Goal: Transaction & Acquisition: Purchase product/service

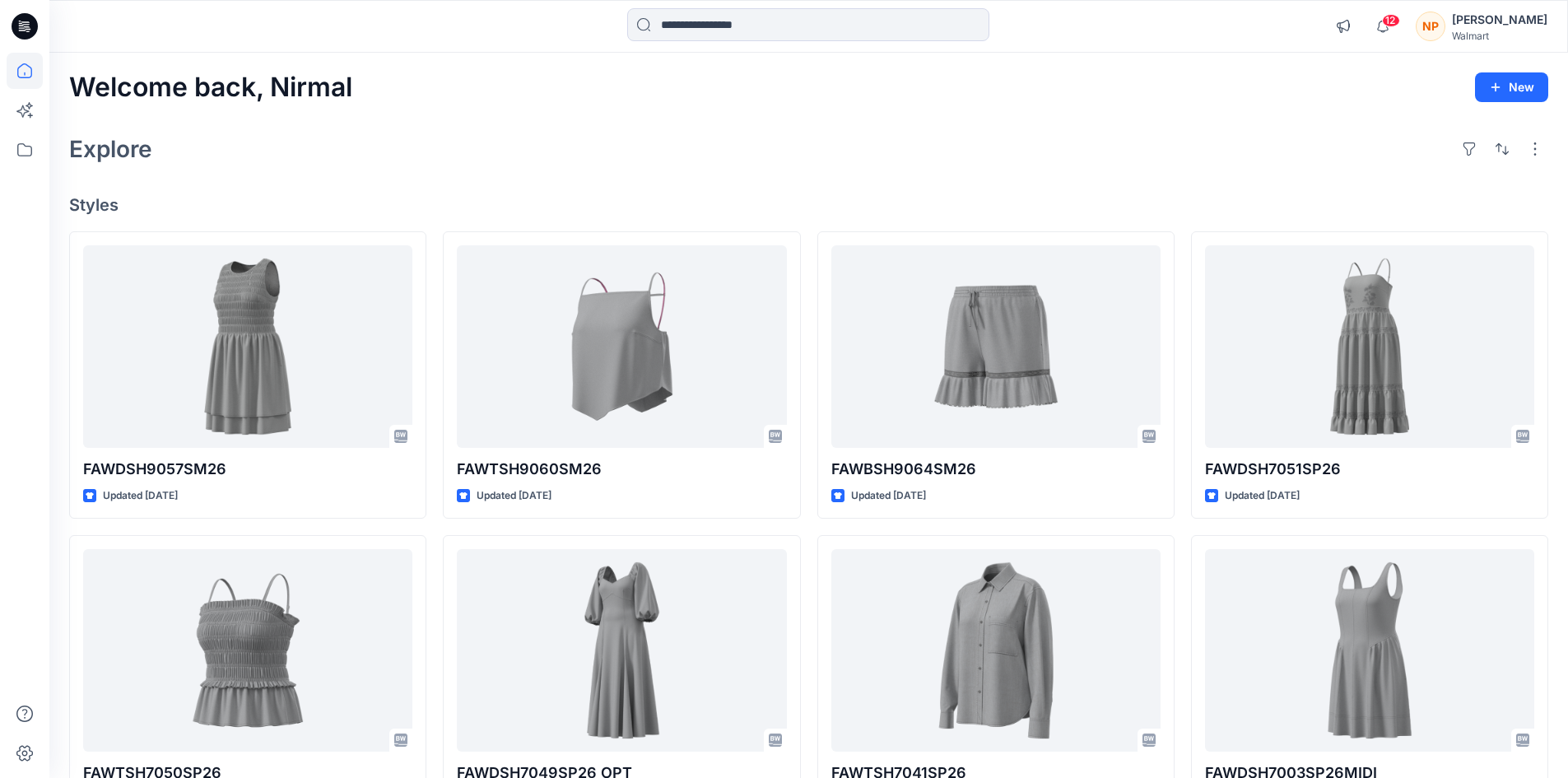
click at [1540, 18] on div "[PERSON_NAME]" at bounding box center [1500, 19] width 95 height 20
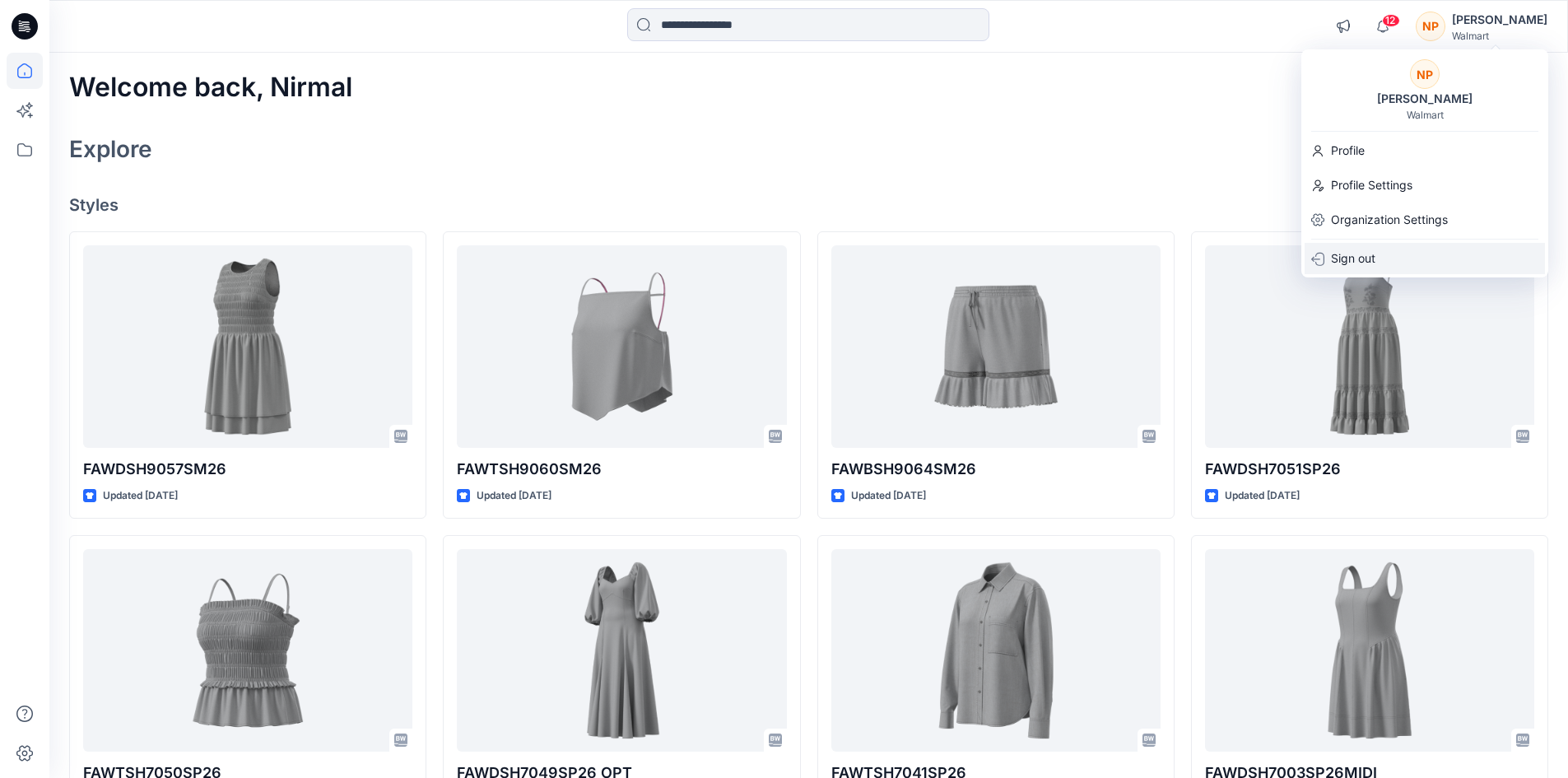
click at [1384, 261] on div "Sign out" at bounding box center [1425, 258] width 240 height 31
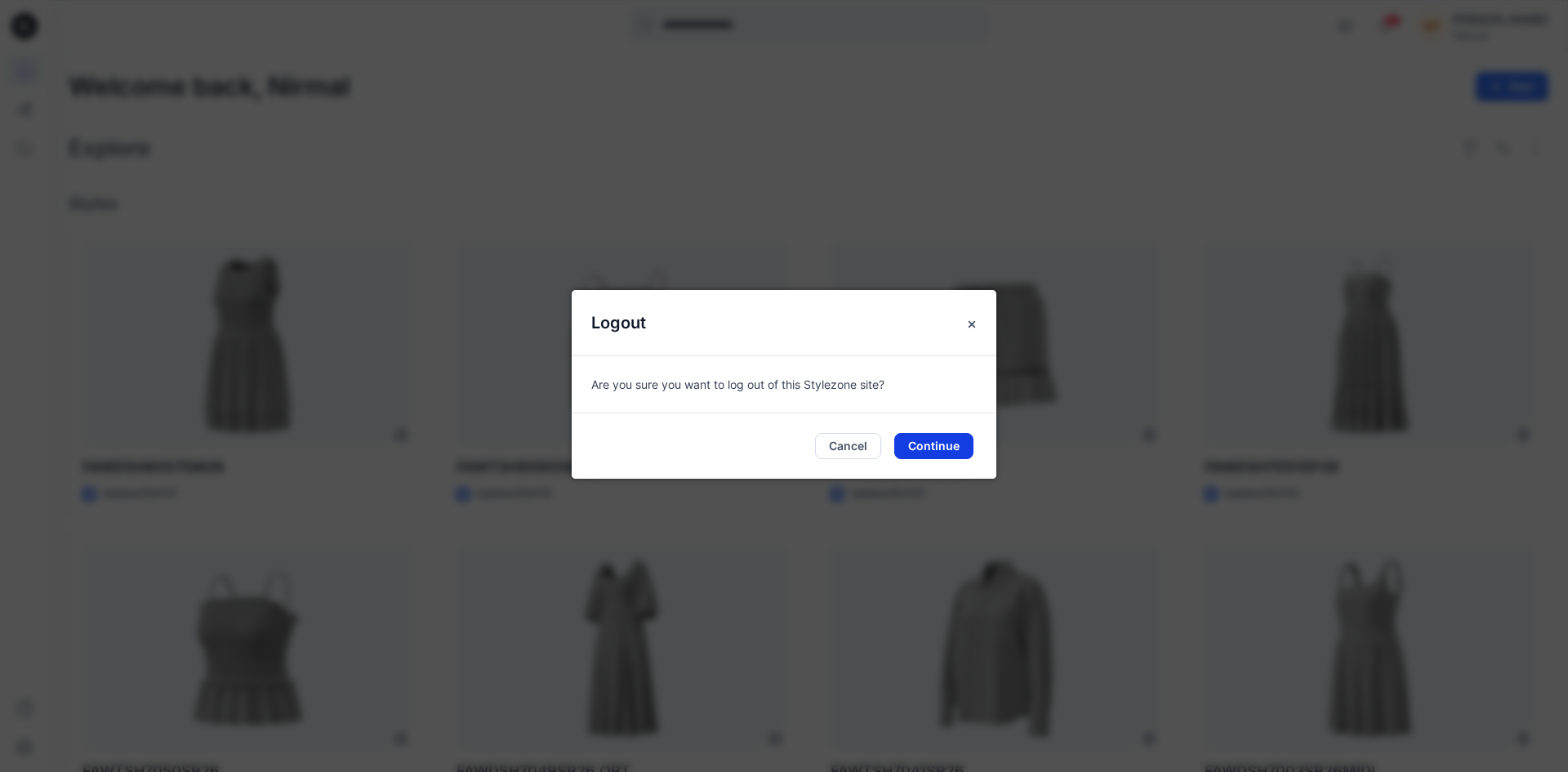
click at [944, 440] on button "Continue" at bounding box center [934, 446] width 79 height 26
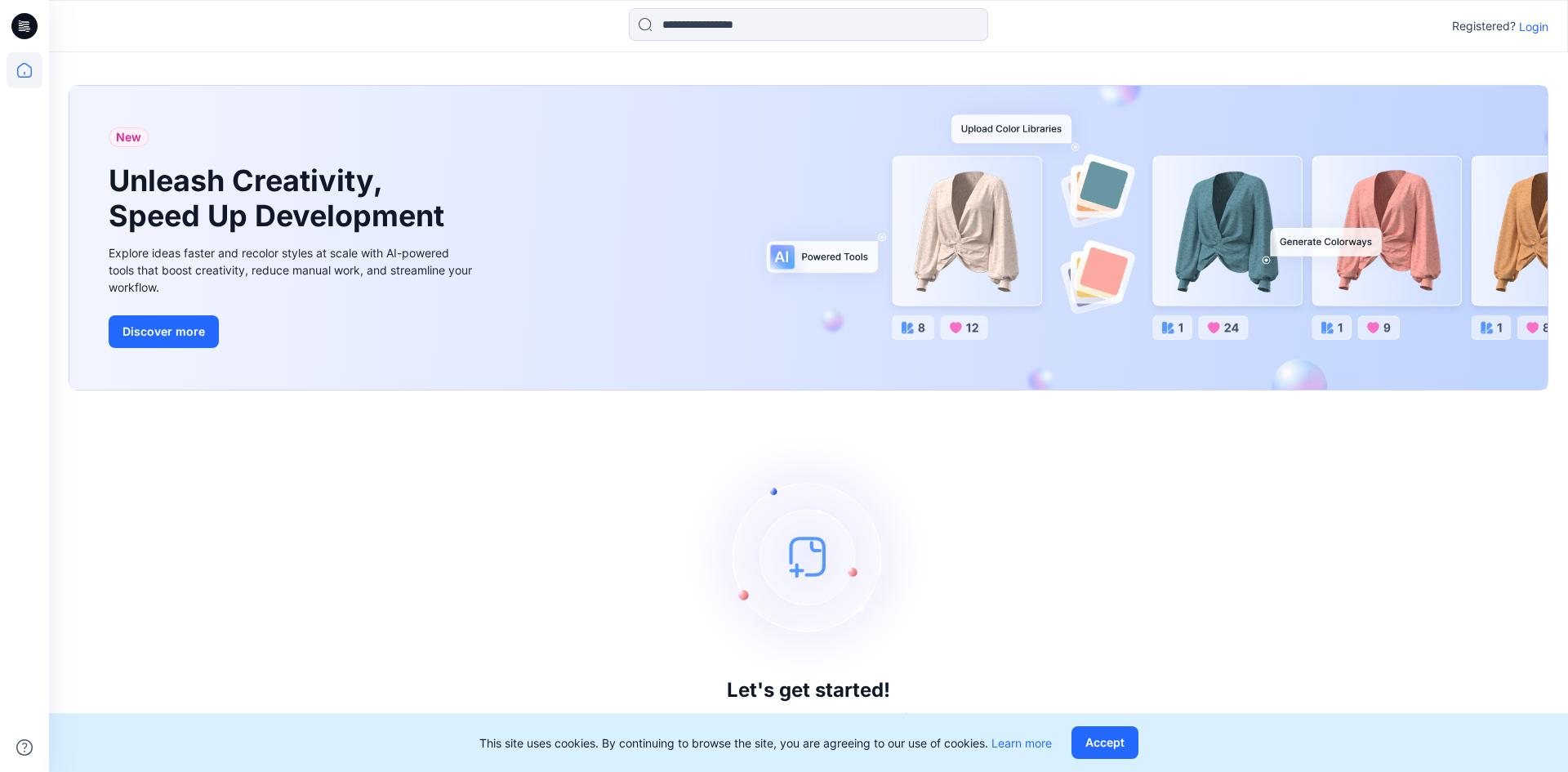
click at [1518, 33] on p "Login" at bounding box center [1533, 27] width 29 height 17
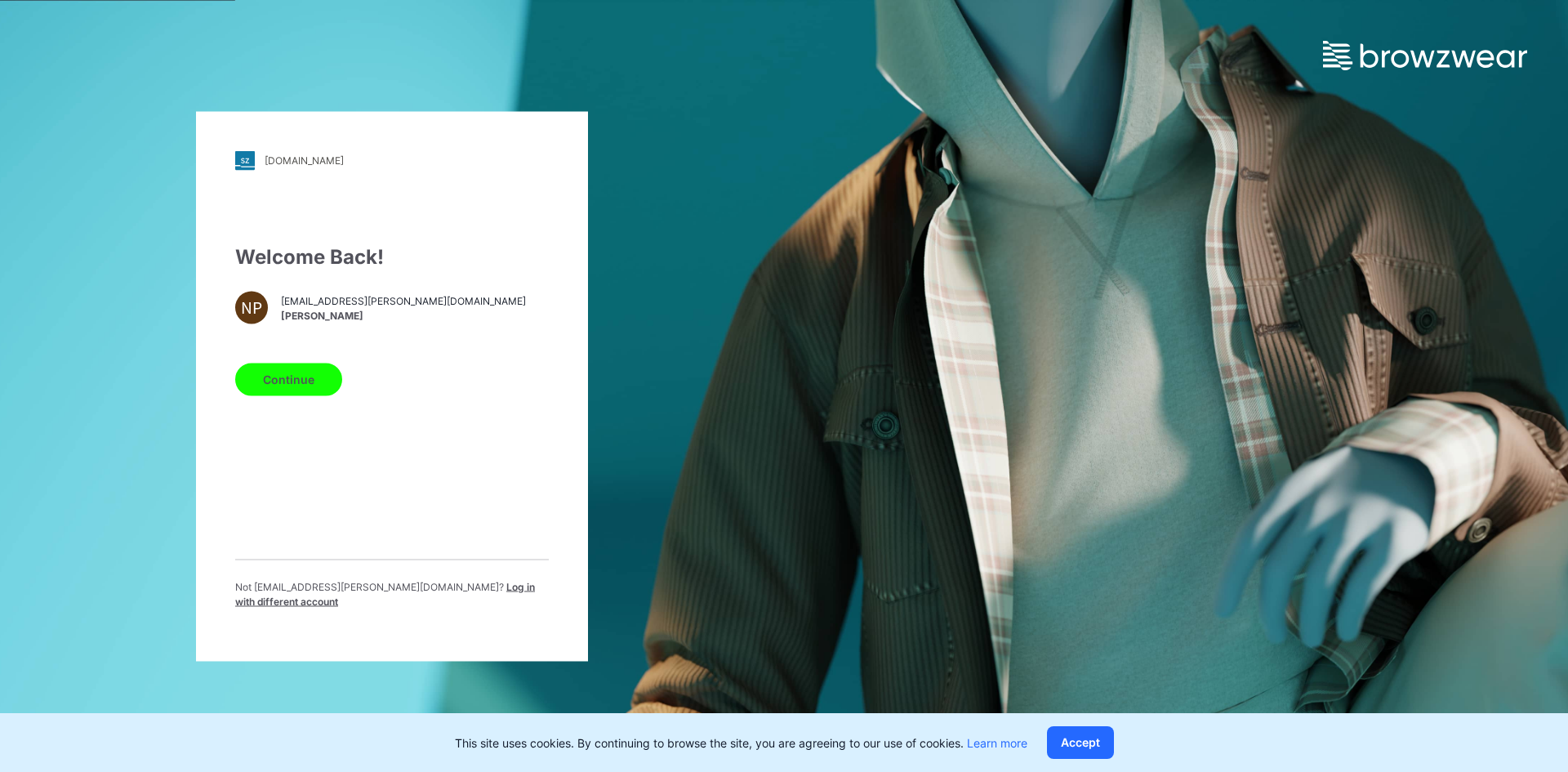
click at [447, 594] on span "Log in with different account" at bounding box center [385, 593] width 300 height 27
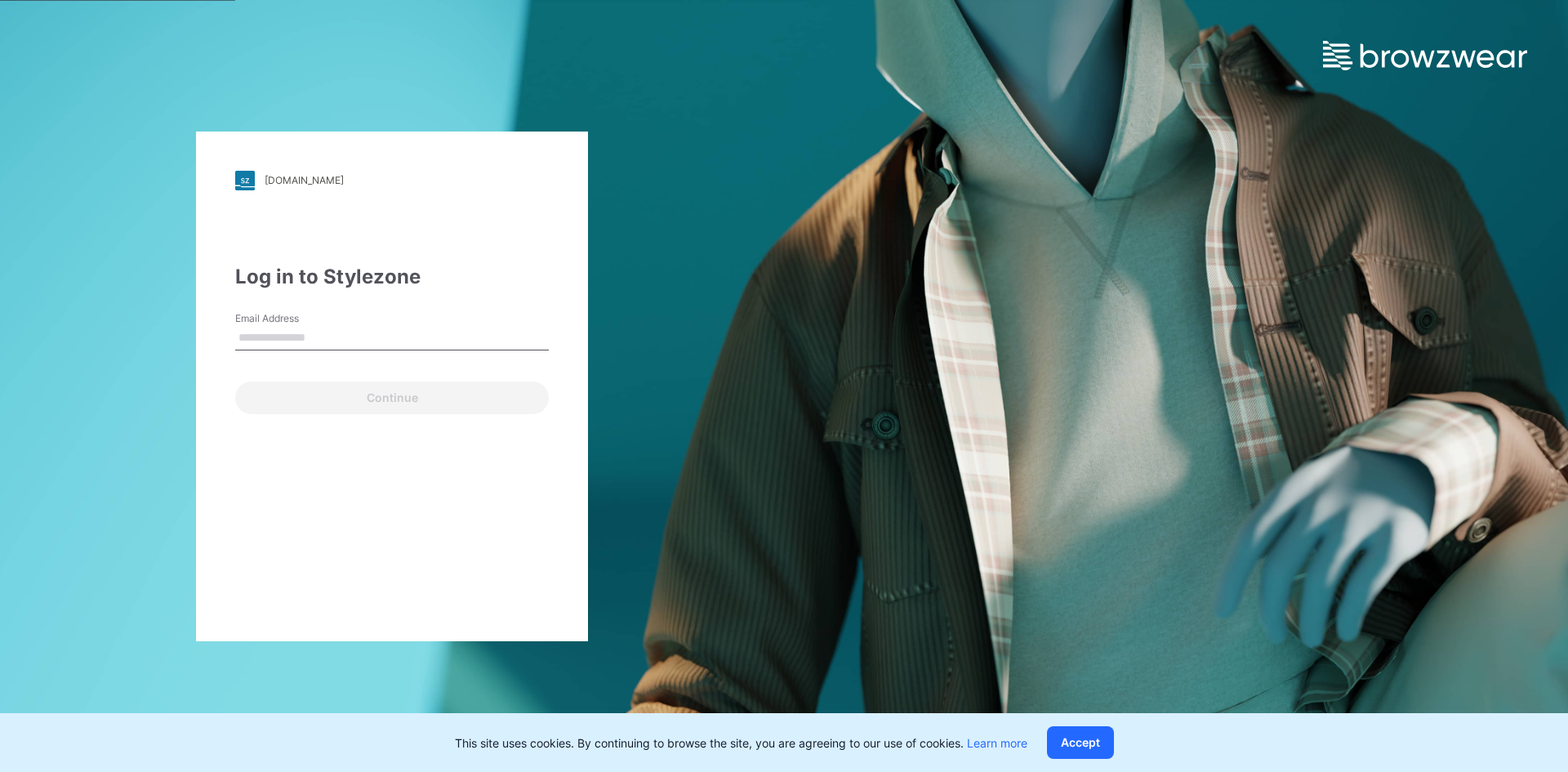
type input "**********"
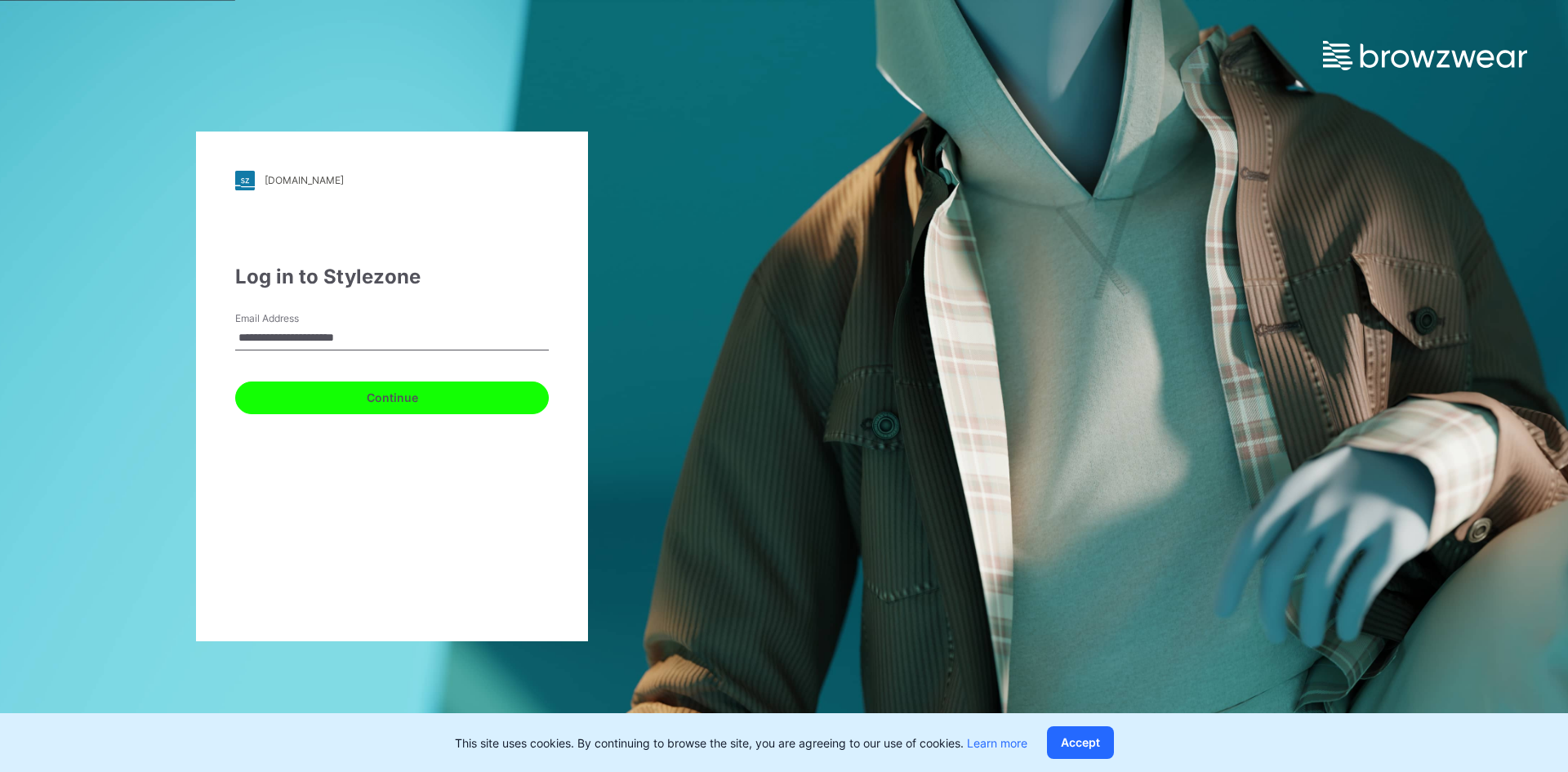
click at [318, 401] on button "Continue" at bounding box center [392, 398] width 314 height 33
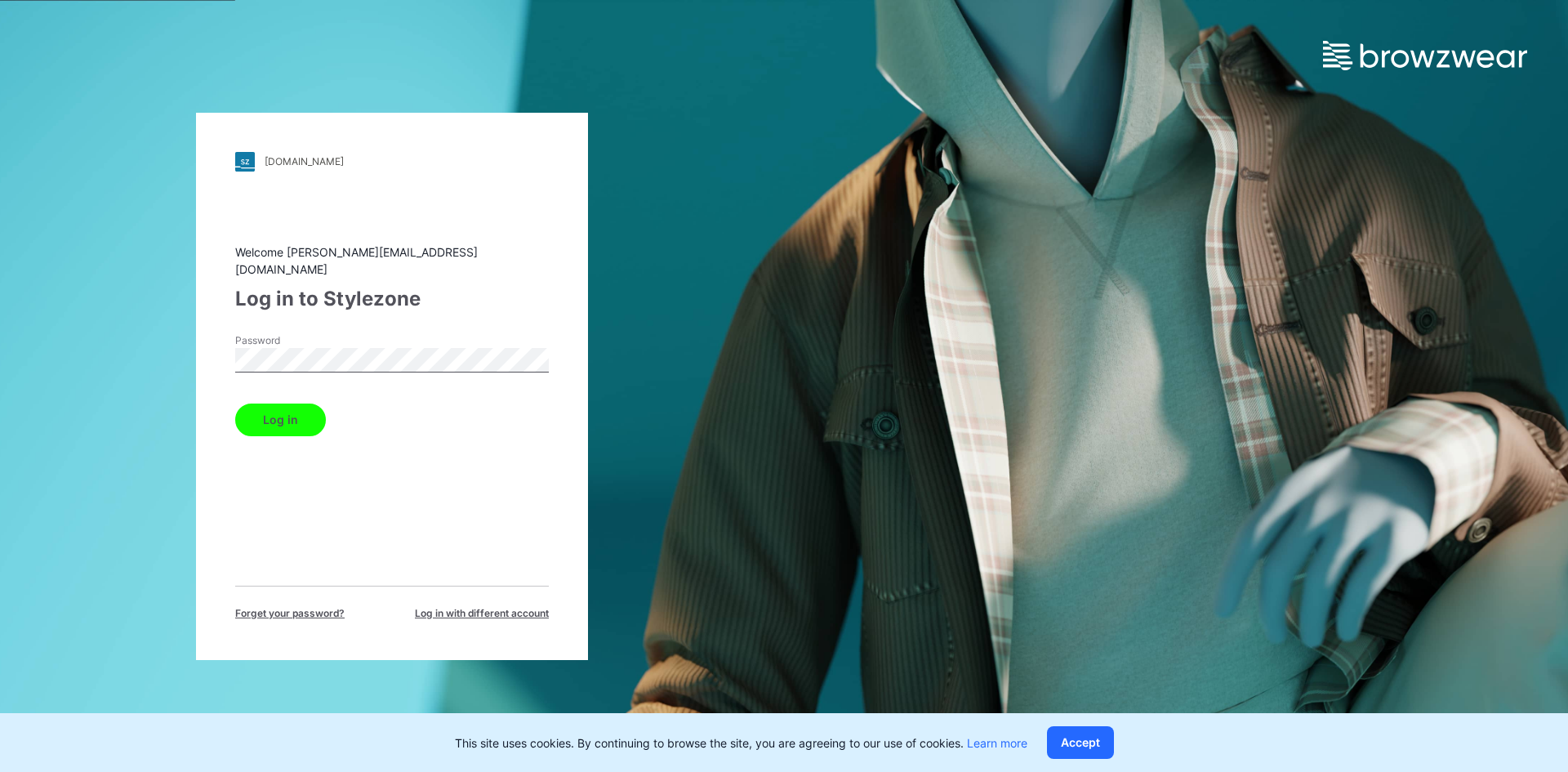
click at [273, 424] on button "Log in" at bounding box center [280, 419] width 91 height 33
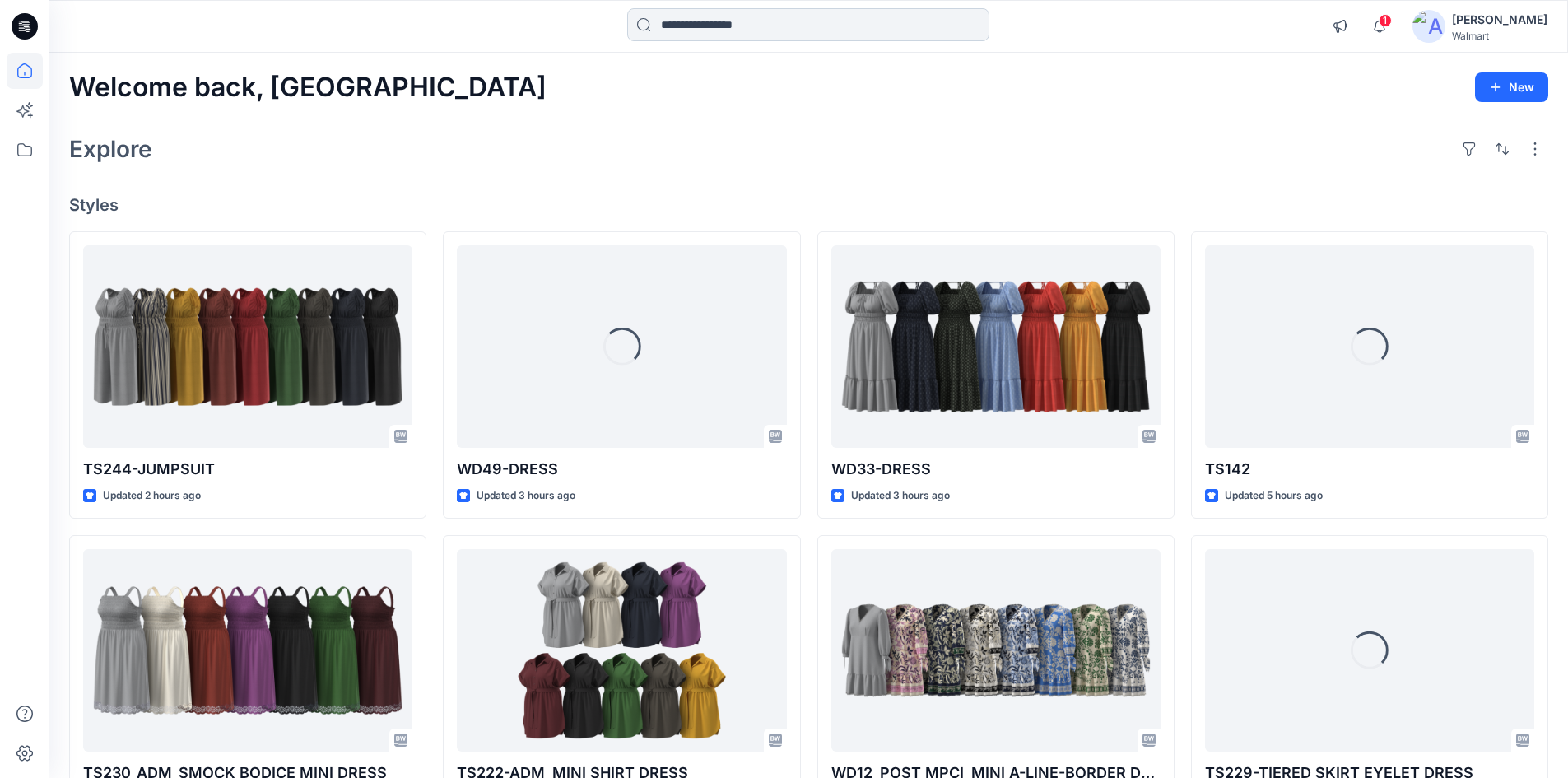
click at [744, 27] on input at bounding box center [808, 25] width 362 height 33
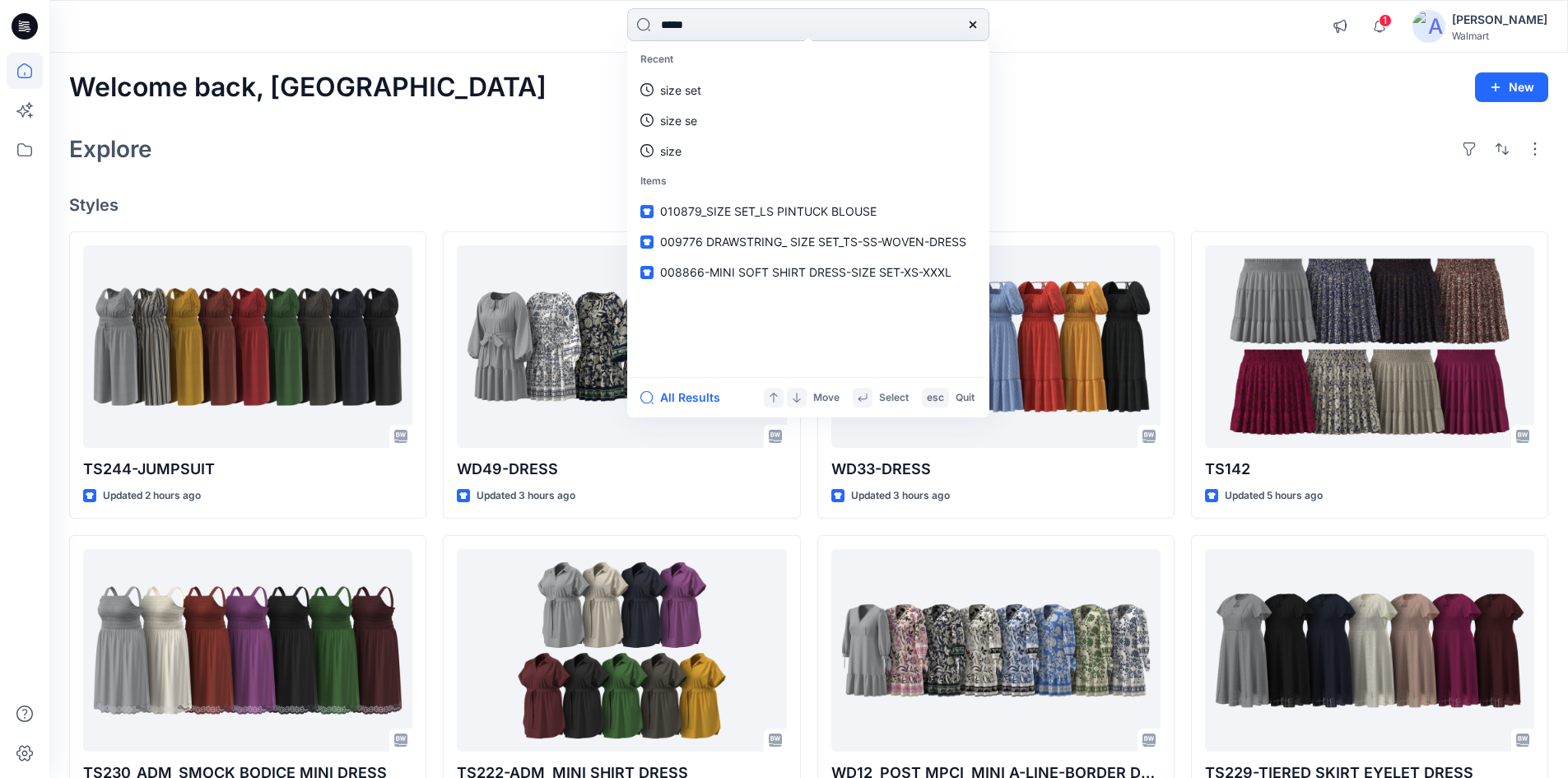
type input "*****"
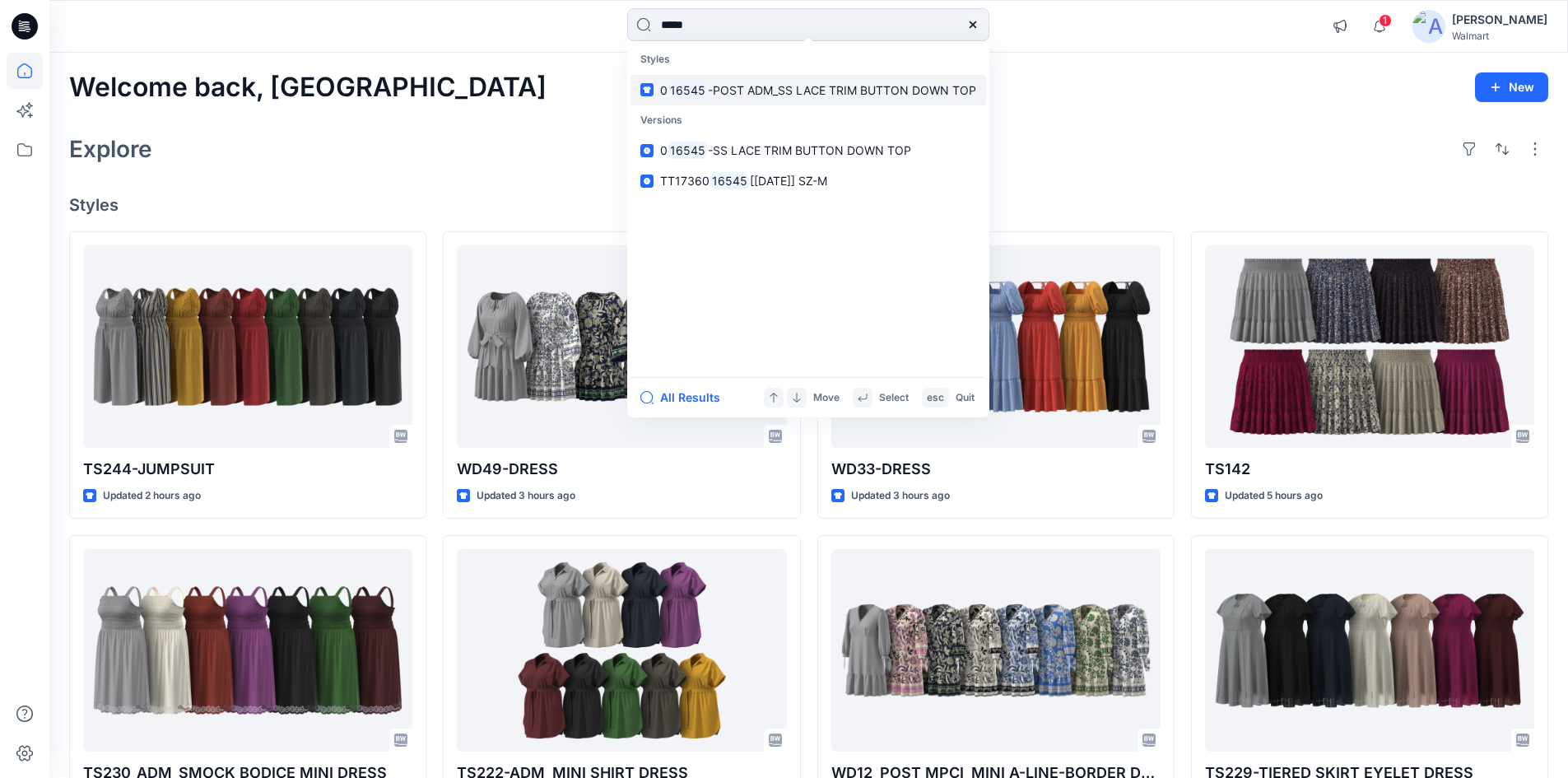
click at [753, 90] on span "-POST ADM_SS LACE TRIM BUTTON DOWN TOP" at bounding box center [842, 90] width 268 height 14
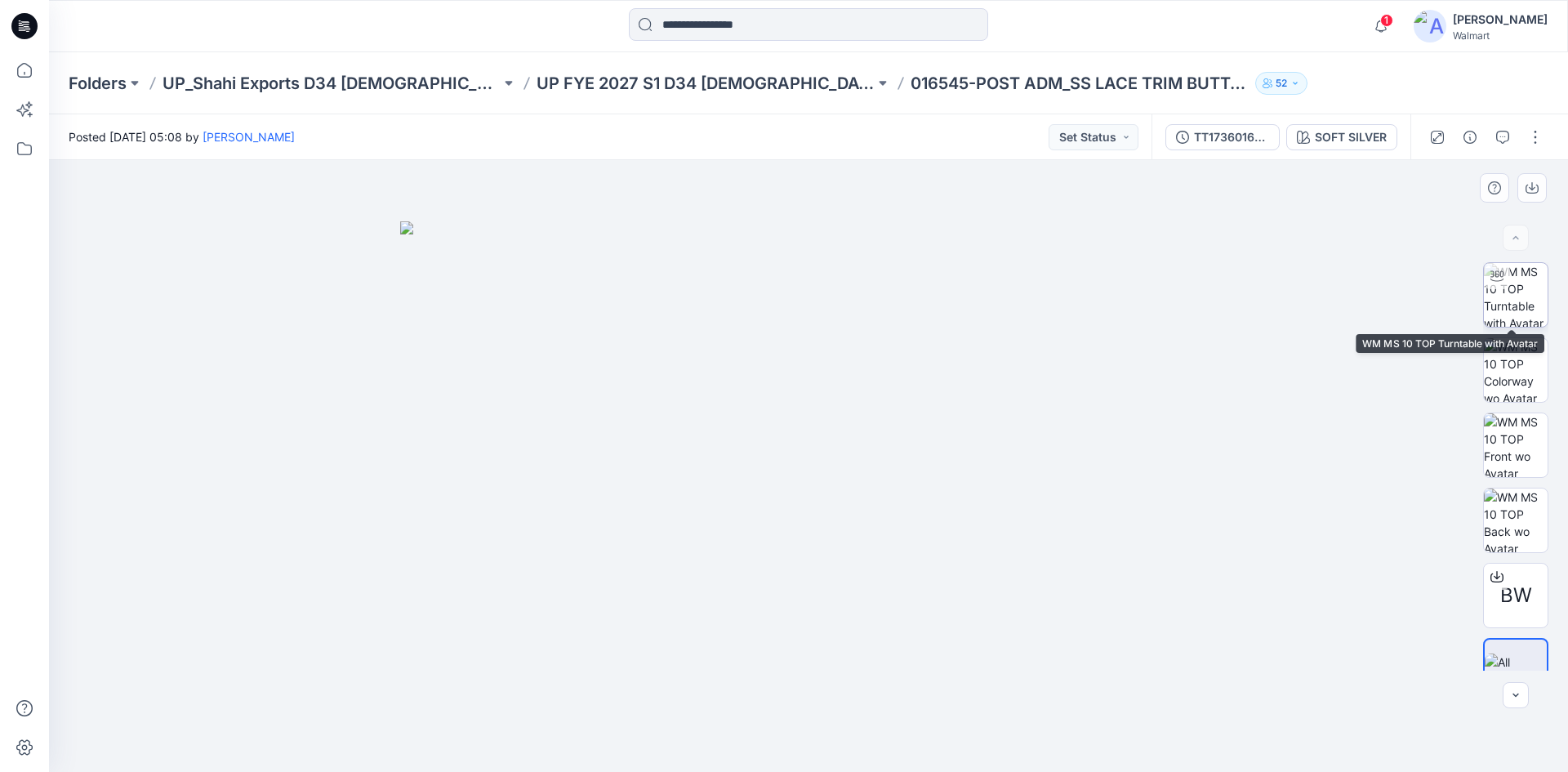
click at [1517, 309] on img at bounding box center [1516, 295] width 63 height 63
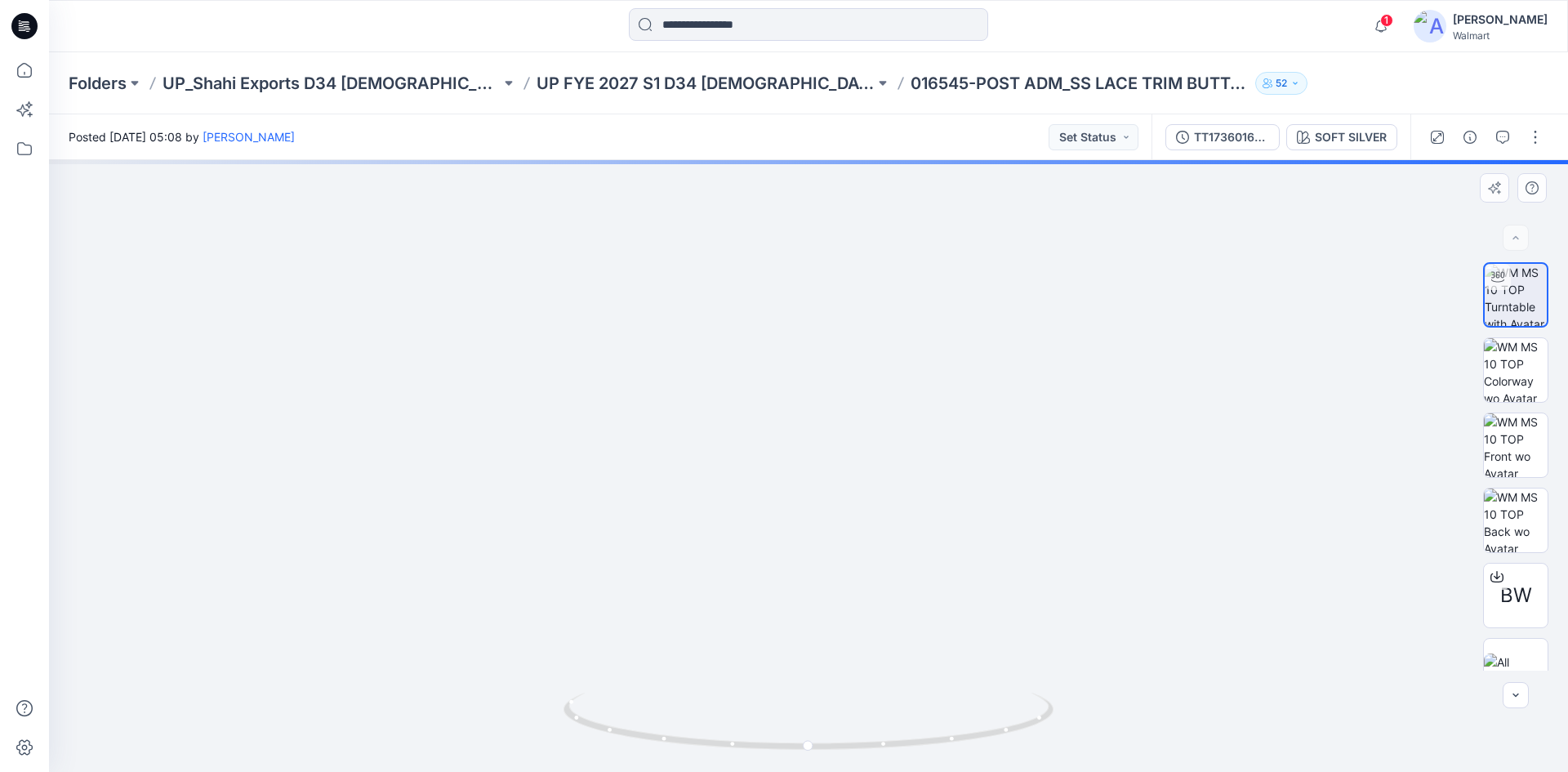
drag, startPoint x: 824, startPoint y: 490, endPoint x: 820, endPoint y: 534, distance: 44.2
click at [820, 534] on img at bounding box center [808, 382] width 1296 height 781
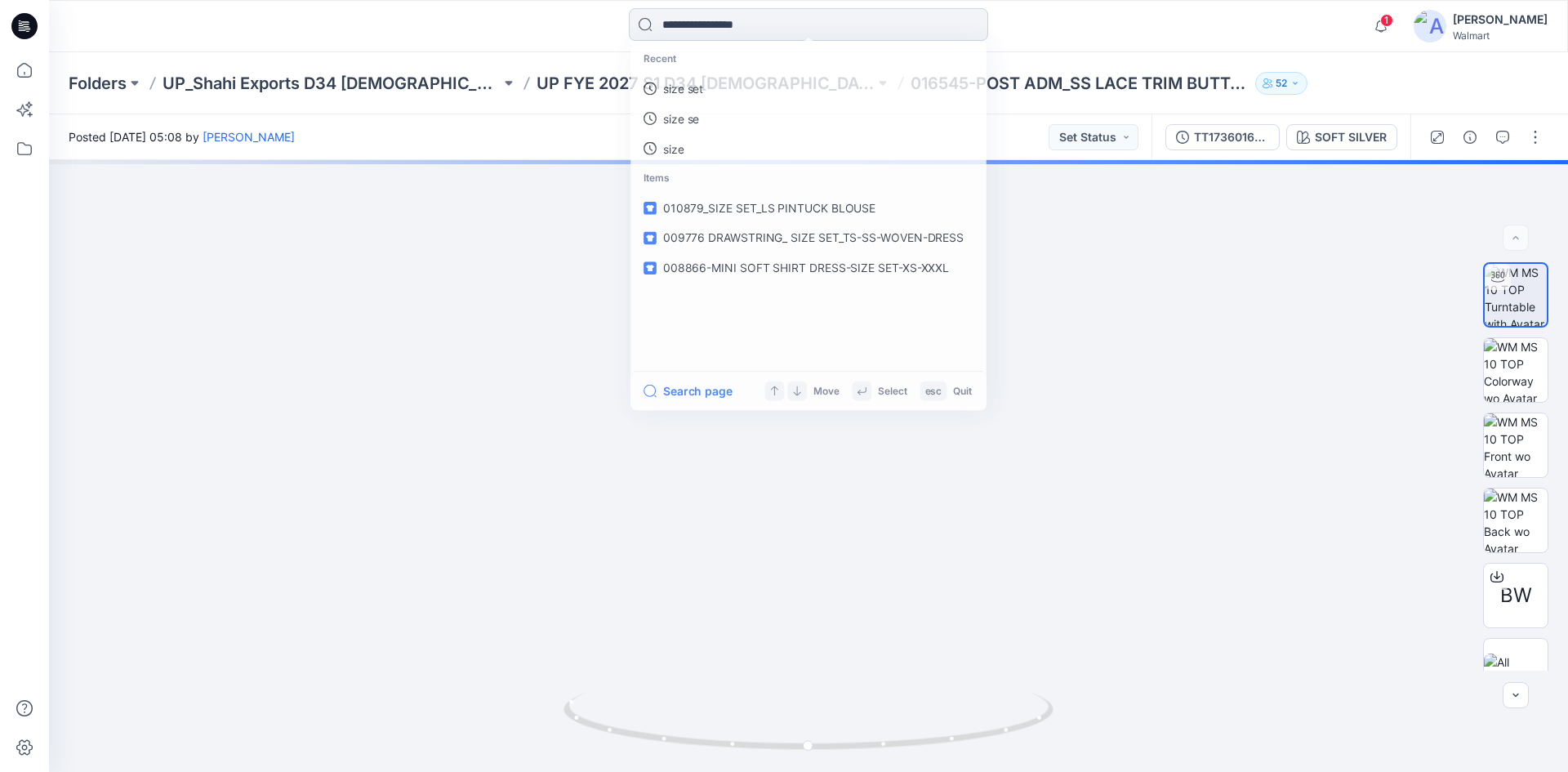
click at [758, 35] on input at bounding box center [808, 25] width 359 height 33
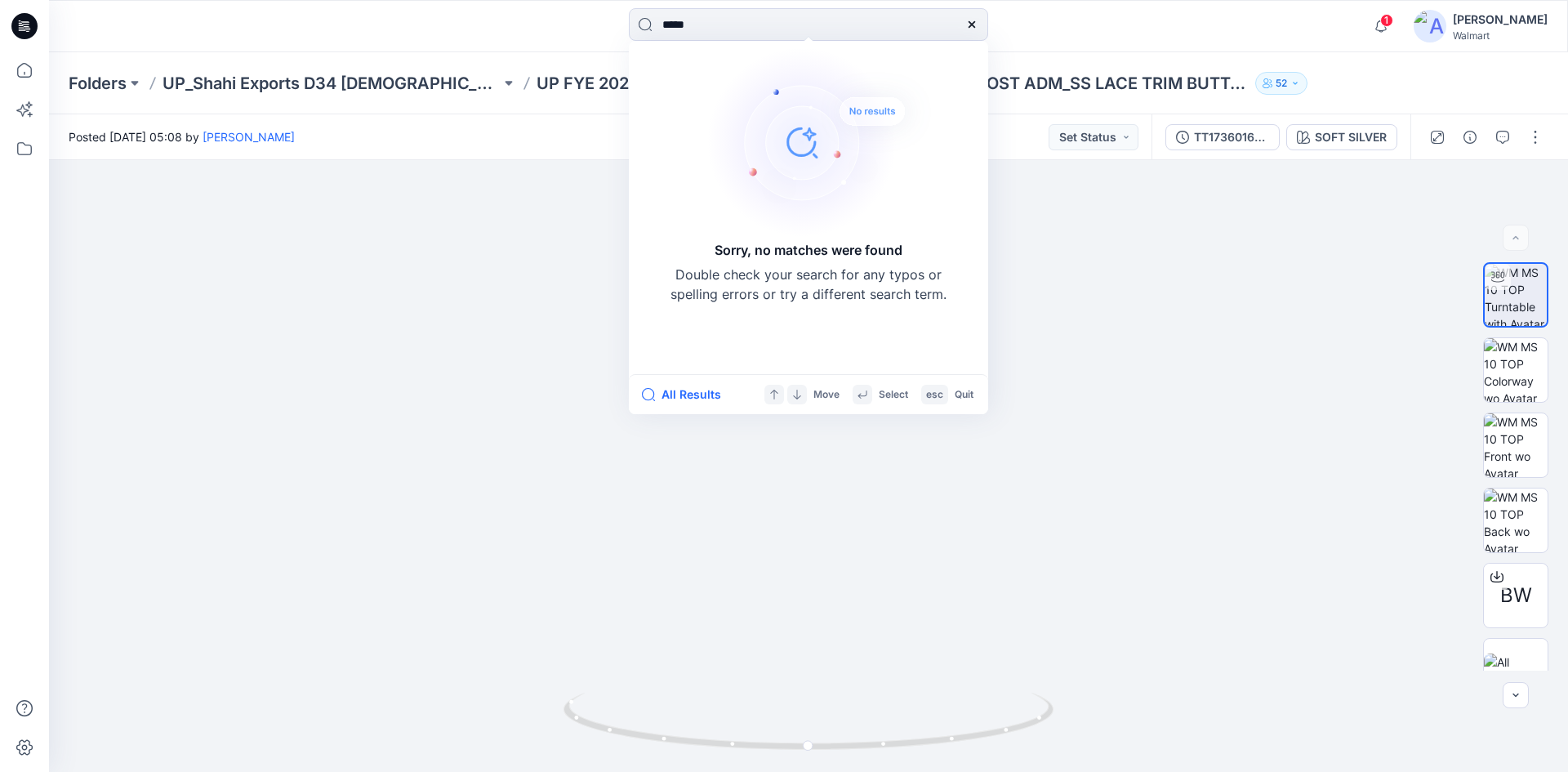
drag, startPoint x: 710, startPoint y: 29, endPoint x: 544, endPoint y: 69, distance: 170.8
click at [544, 69] on div "***** Sorry, no matches were found Double check your search for any typos or sp…" at bounding box center [784, 386] width 1568 height 772
type input "*****"
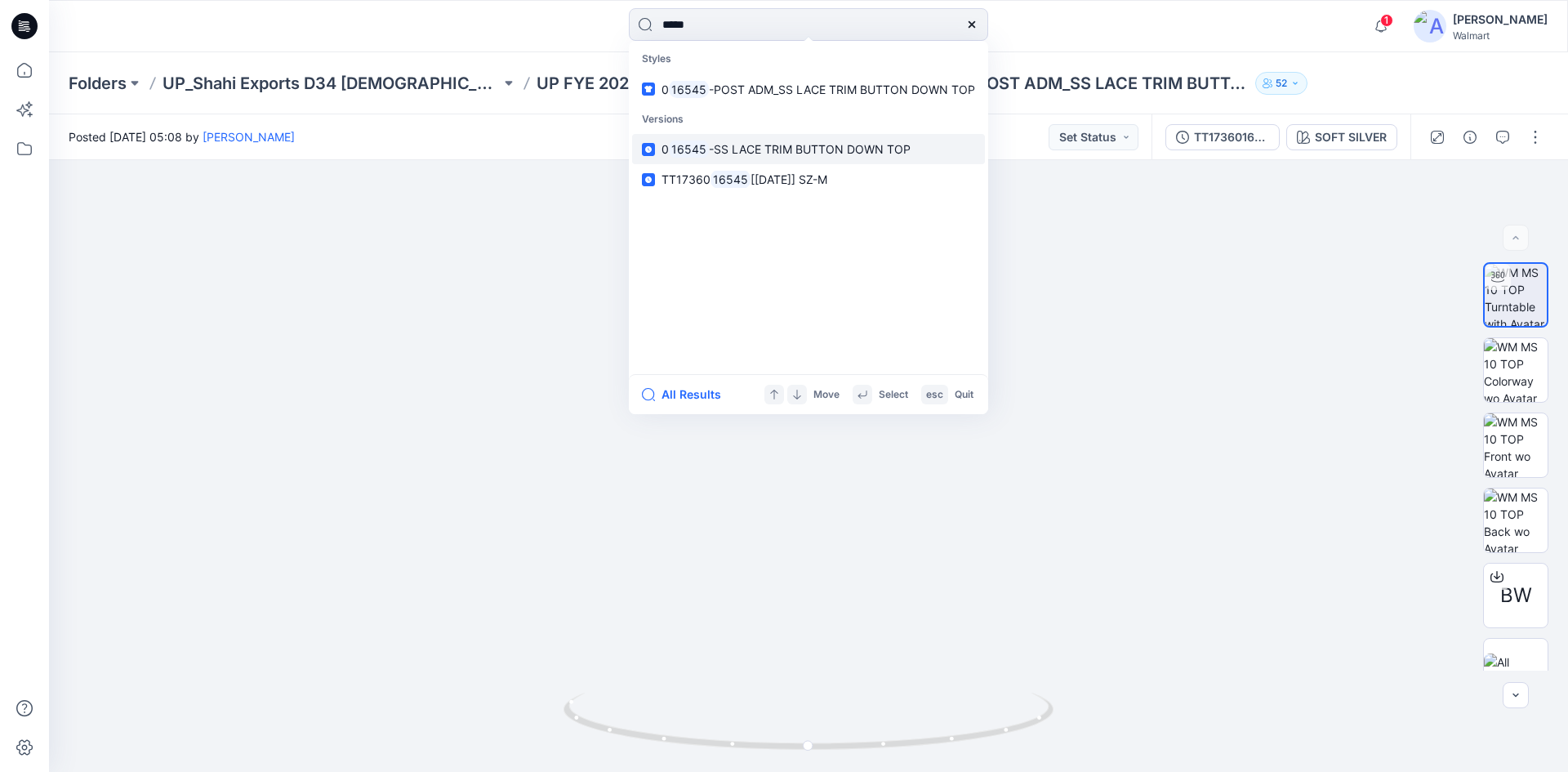
click at [790, 156] on span "-SS LACE TRIM BUTTON DOWN TOP" at bounding box center [809, 149] width 201 height 14
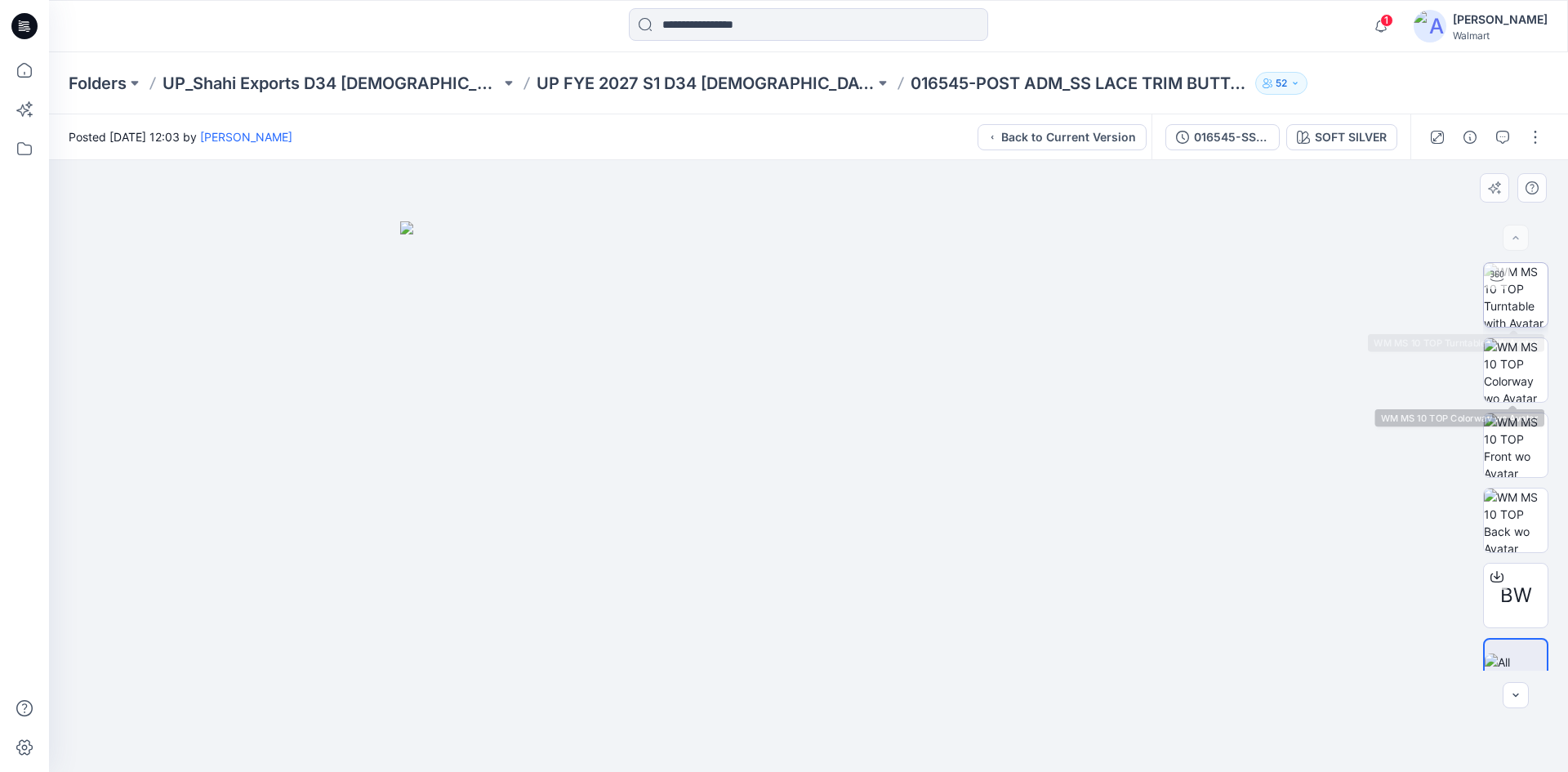
click at [1523, 299] on img at bounding box center [1516, 295] width 63 height 63
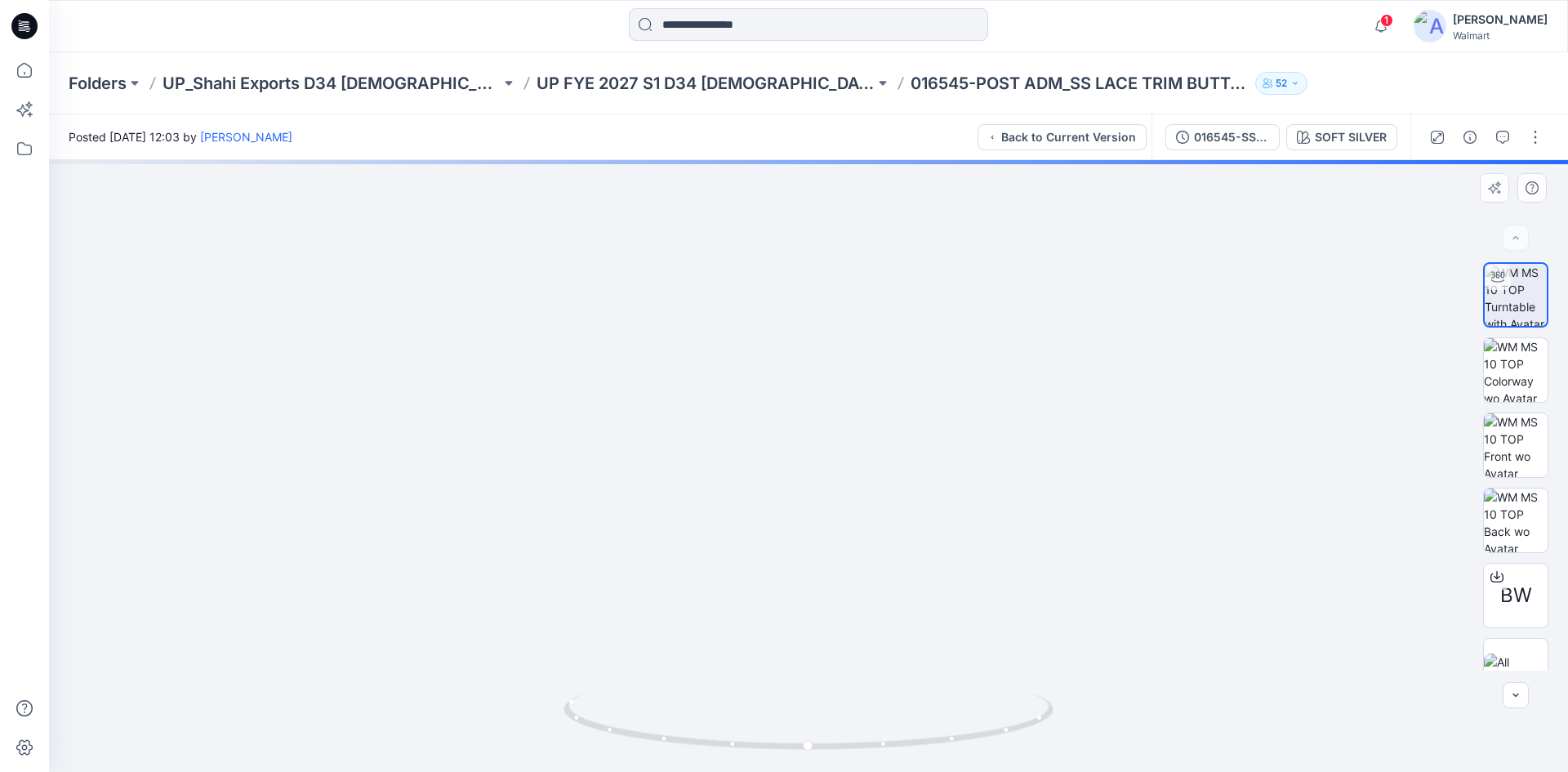
drag, startPoint x: 828, startPoint y: 305, endPoint x: 831, endPoint y: 474, distance: 169.0
click at [831, 474] on img at bounding box center [808, 360] width 1374 height 823
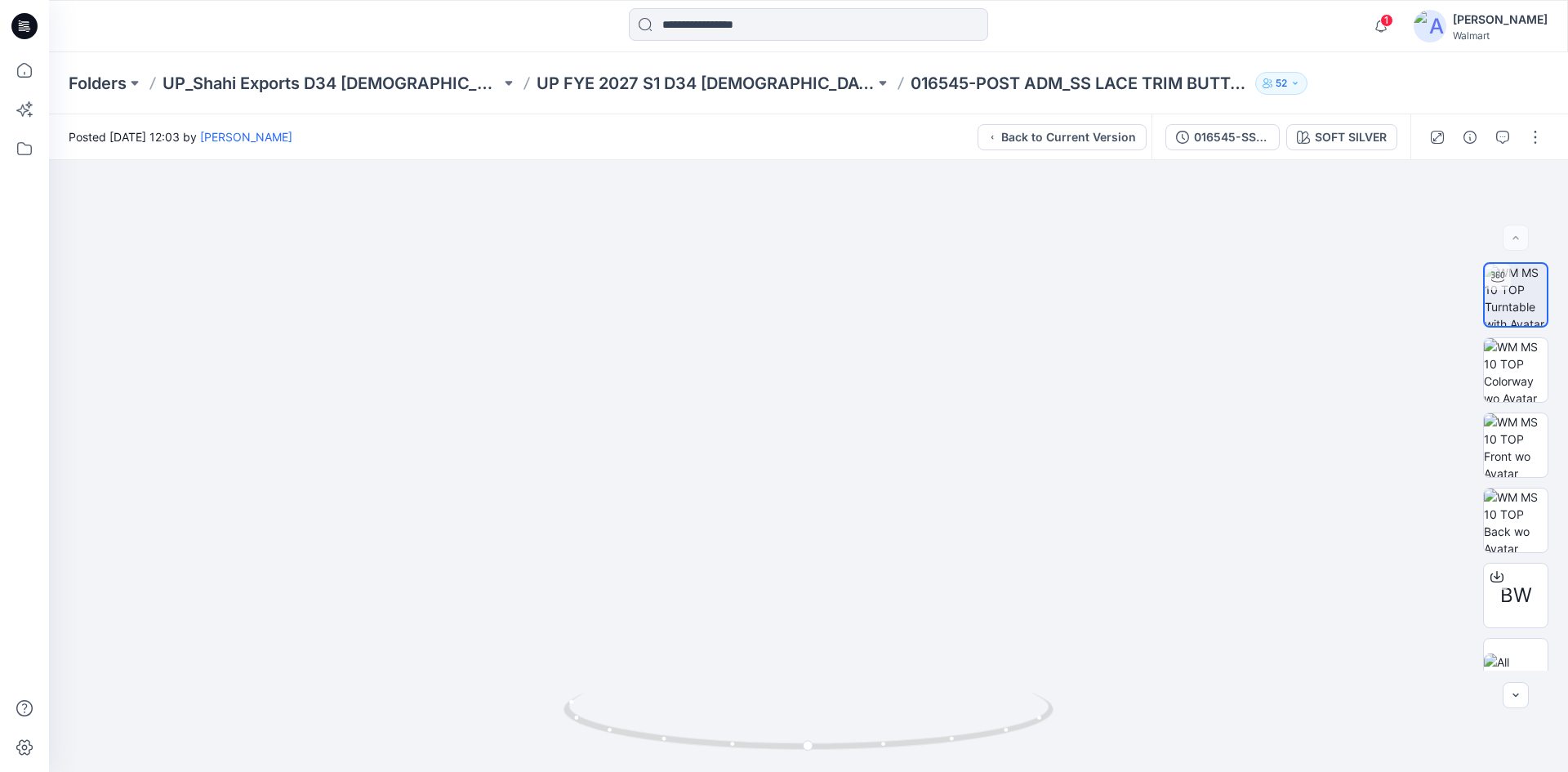
click at [23, 16] on icon at bounding box center [24, 26] width 26 height 26
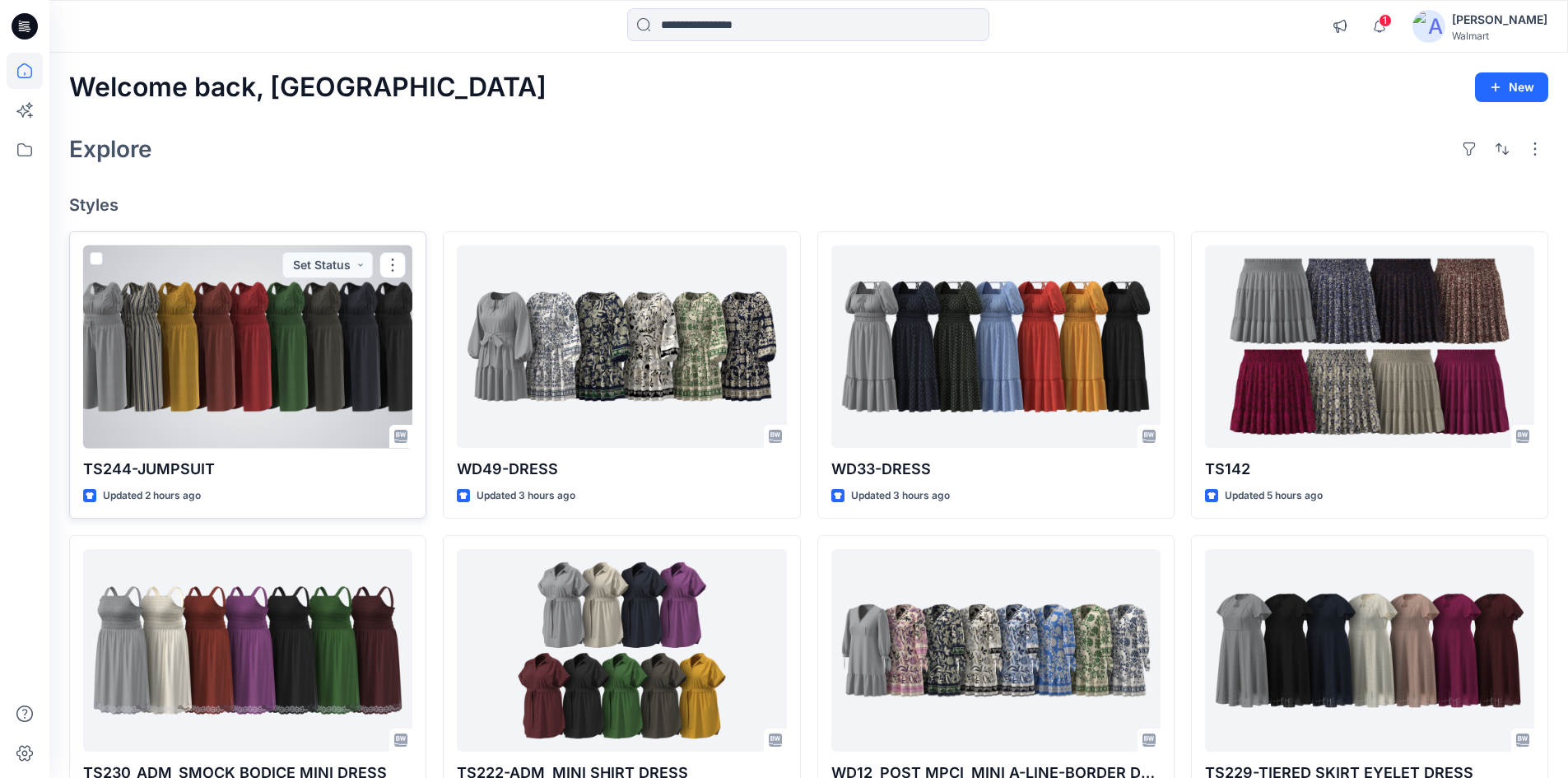
click at [318, 369] on div at bounding box center [247, 347] width 329 height 203
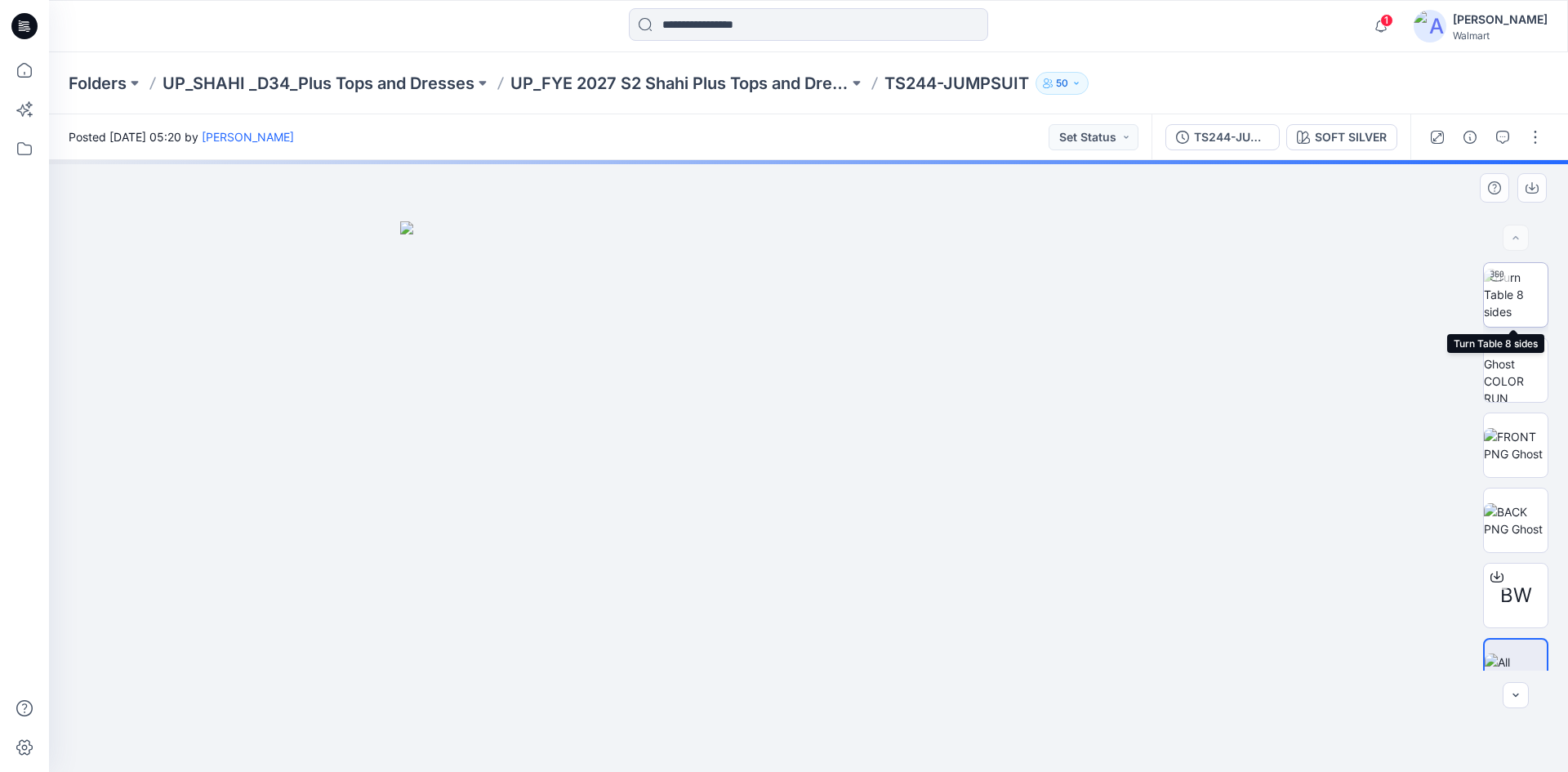
click at [1511, 307] on img at bounding box center [1516, 294] width 63 height 51
drag, startPoint x: 729, startPoint y: 335, endPoint x: 771, endPoint y: 500, distance: 170.3
